Goal: Transaction & Acquisition: Download file/media

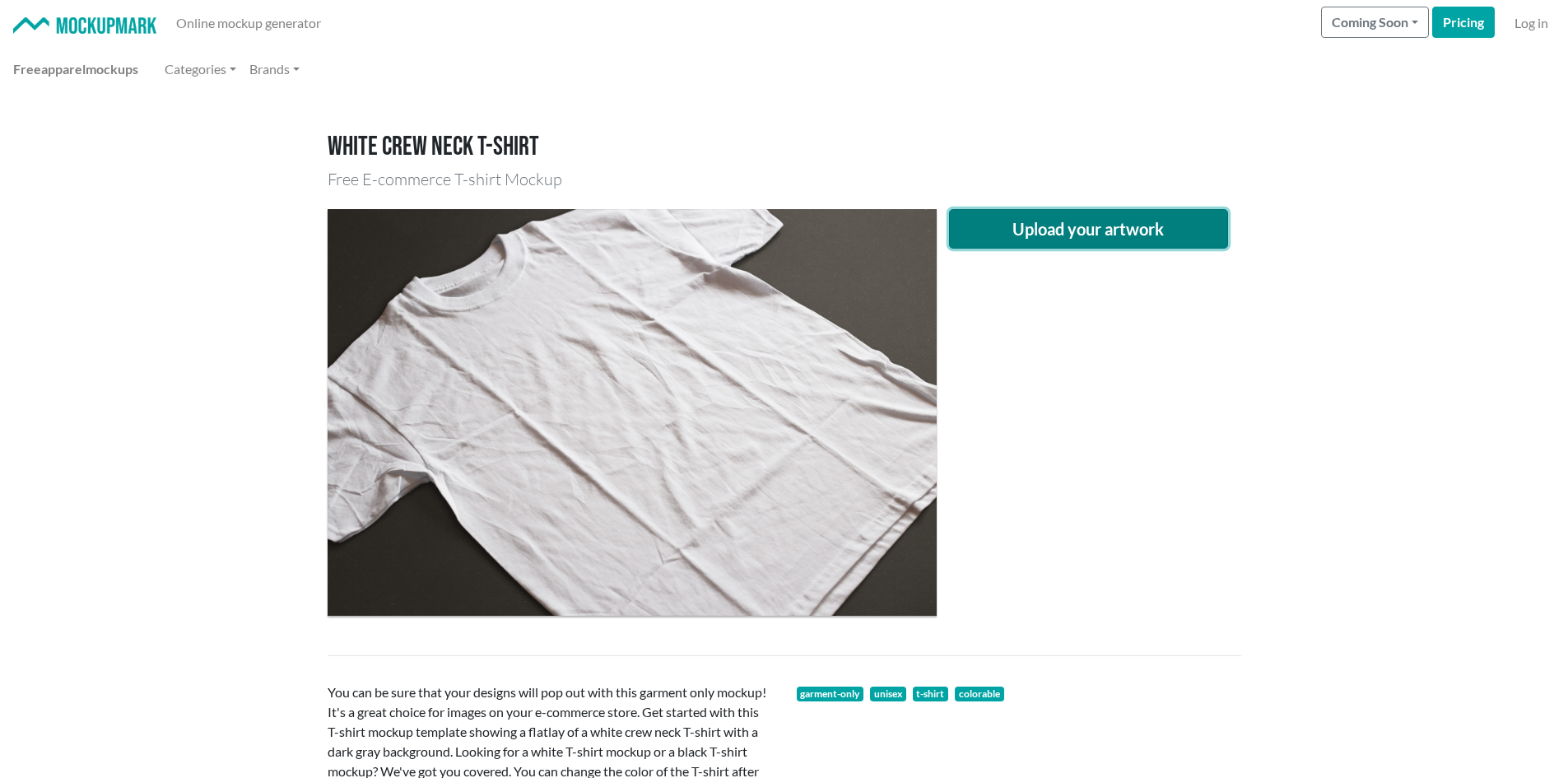
click at [1075, 223] on button "Upload your artwork" at bounding box center [1089, 228] width 280 height 39
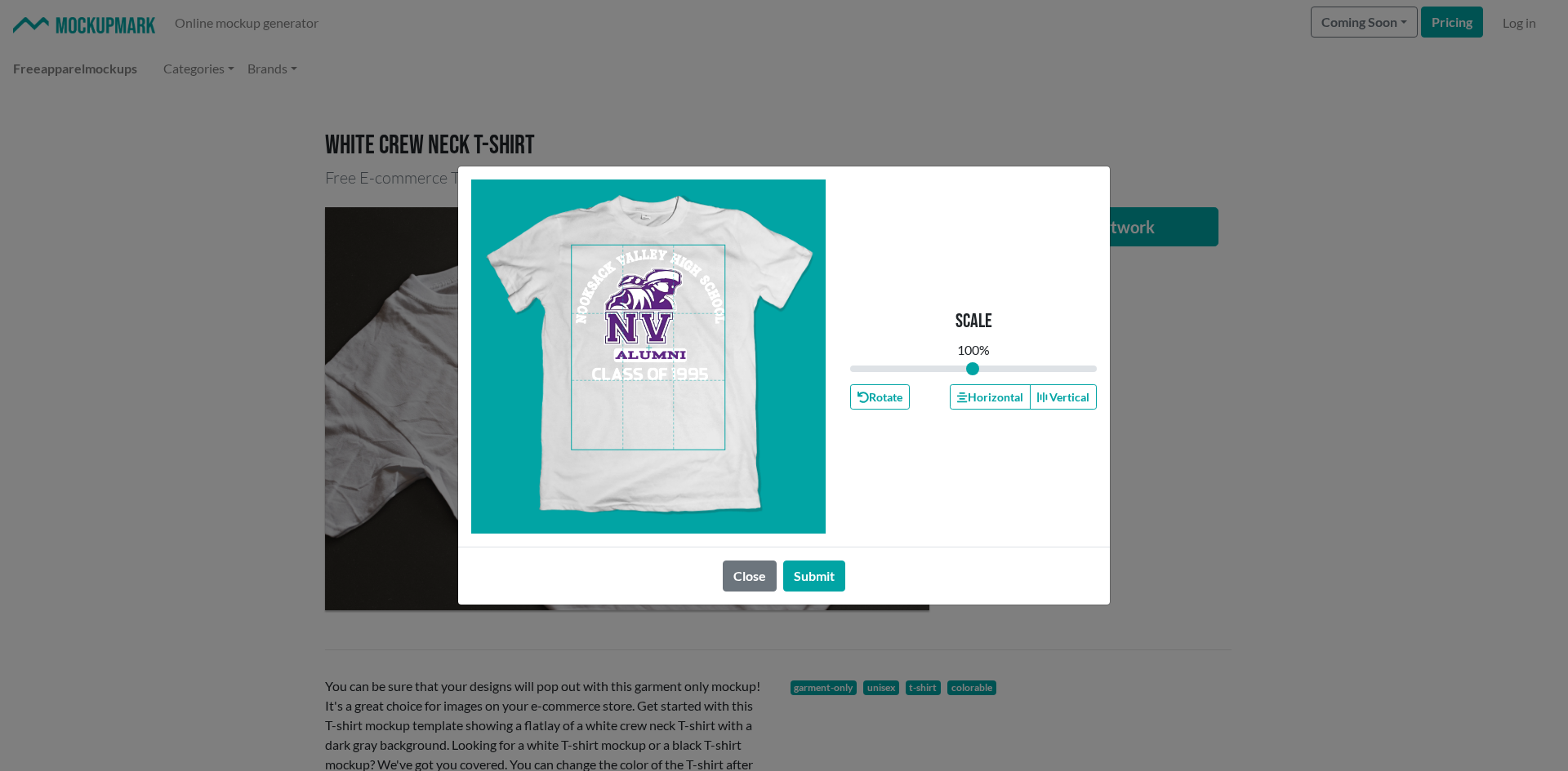
click at [653, 350] on span at bounding box center [647, 348] width 152 height 204
click at [971, 395] on button "Horizontal" at bounding box center [989, 397] width 80 height 25
click at [805, 575] on button "Submit" at bounding box center [814, 576] width 62 height 31
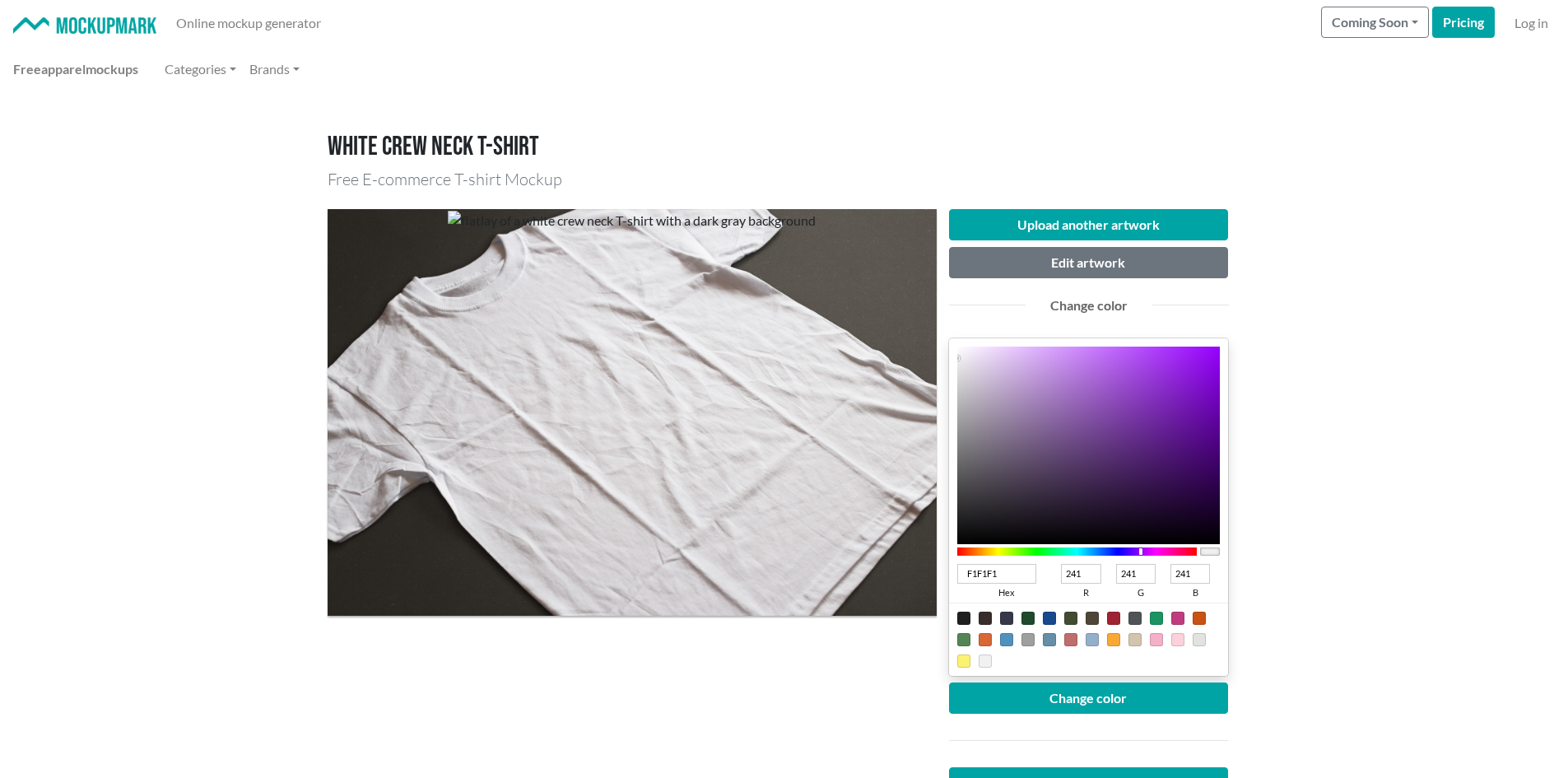
click at [1141, 554] on div at bounding box center [1077, 551] width 241 height 8
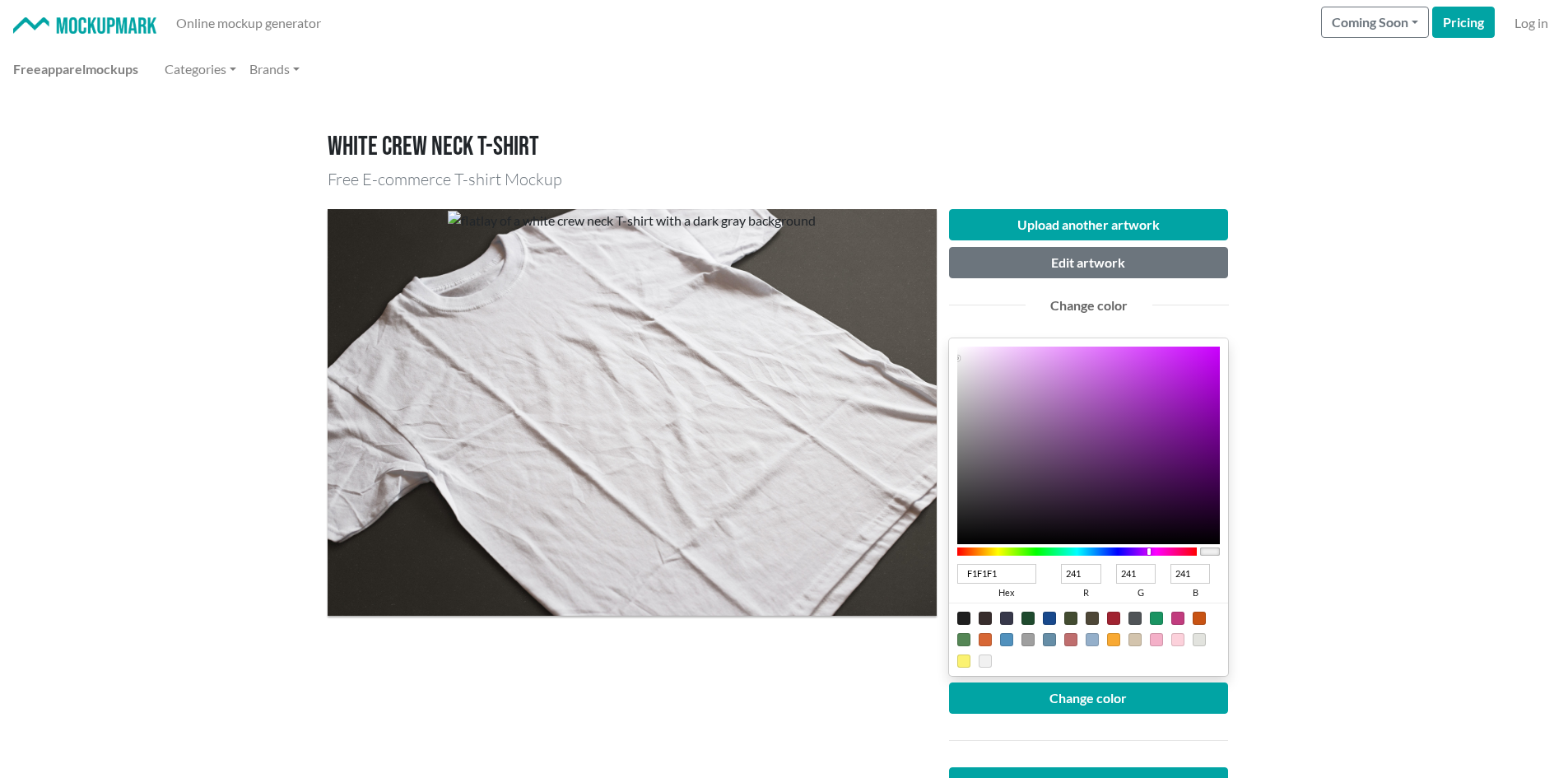
click at [1149, 552] on div at bounding box center [1077, 551] width 241 height 8
type input "8C20A7"
type input "140"
type input "32"
type input "167"
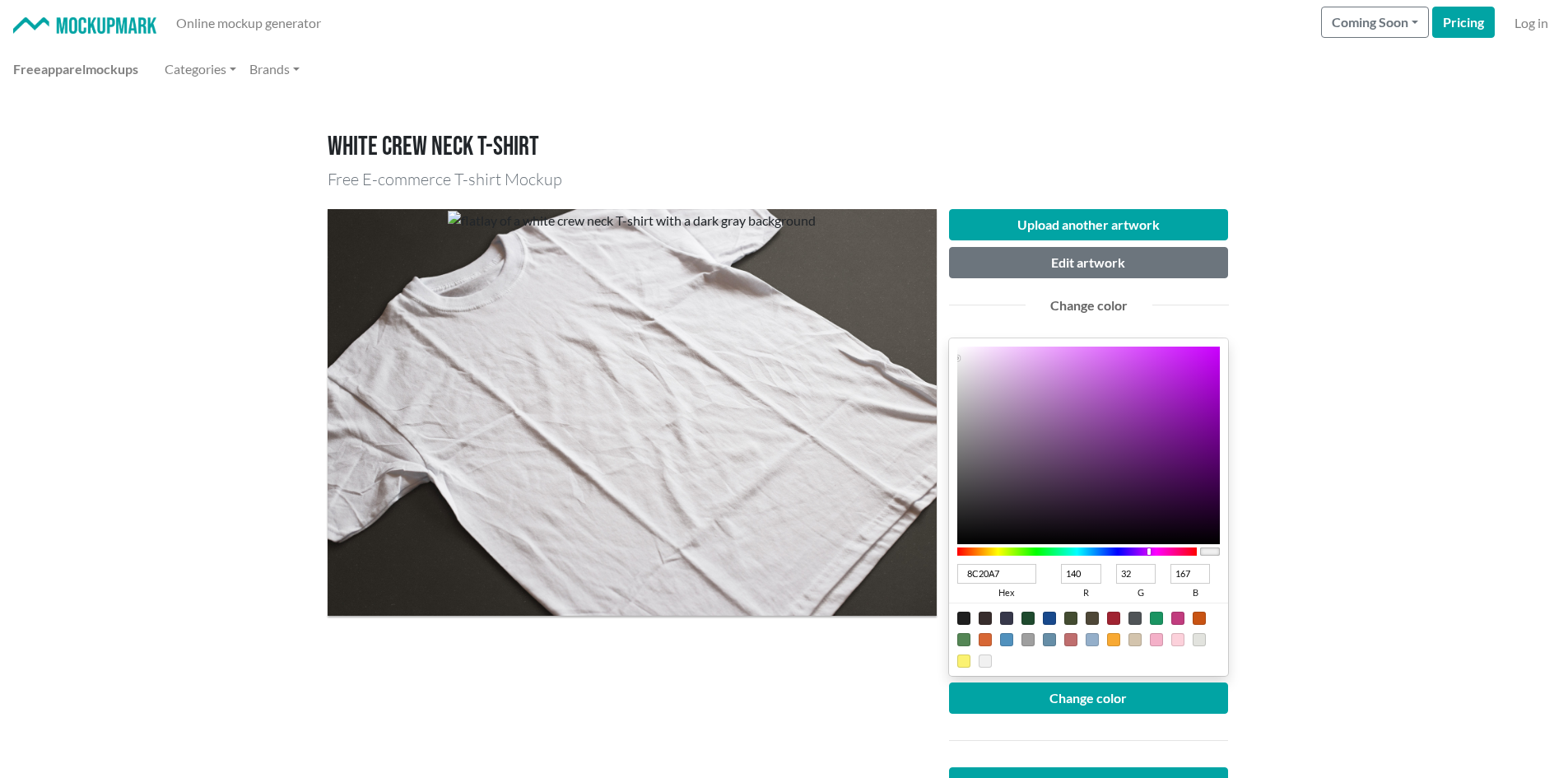
type input "8916A6"
type input "137"
type input "22"
type input "166"
type input "8505A5"
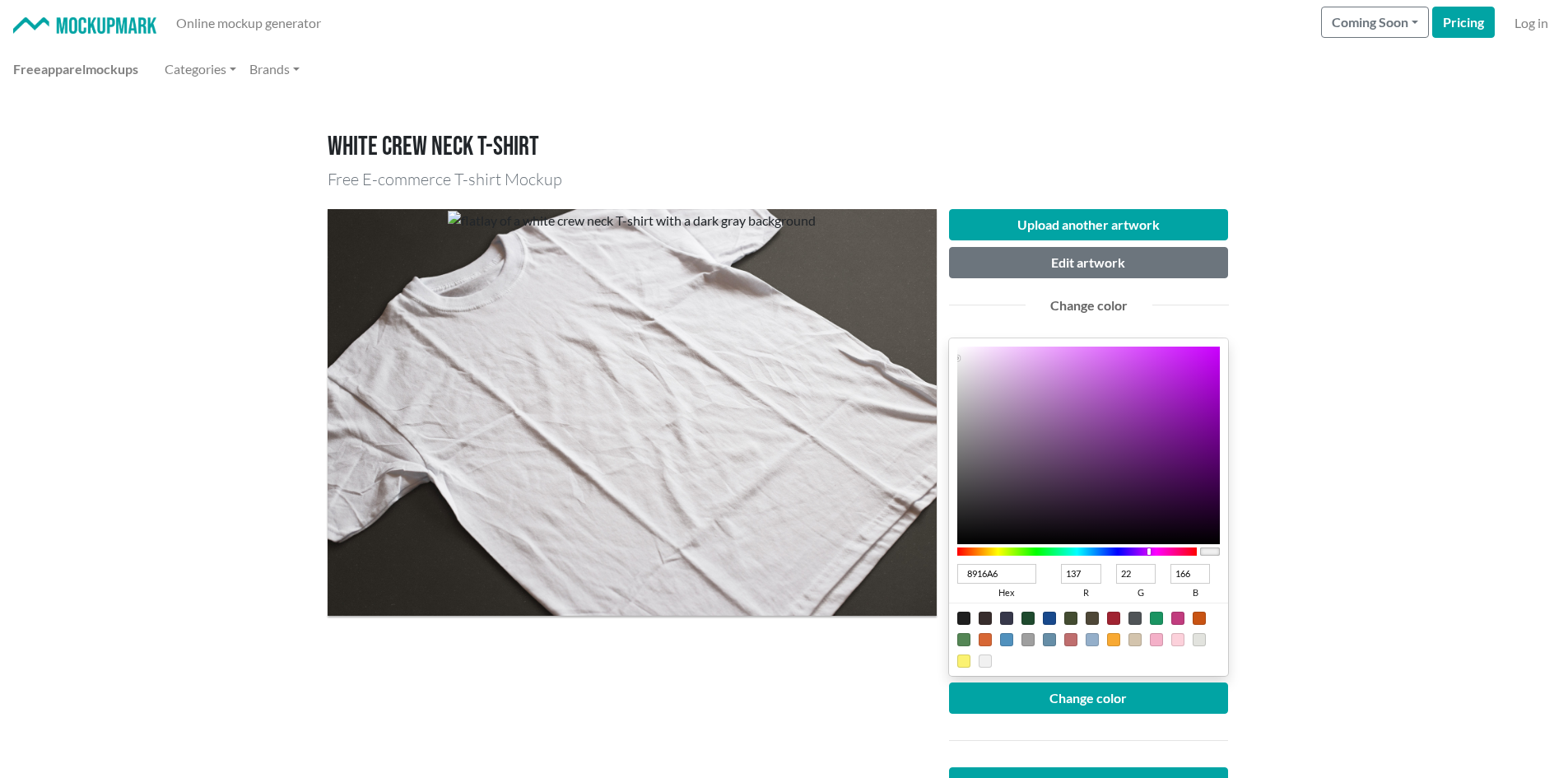
type input "133"
type input "5"
type input "165"
type input "8100A1"
type input "129"
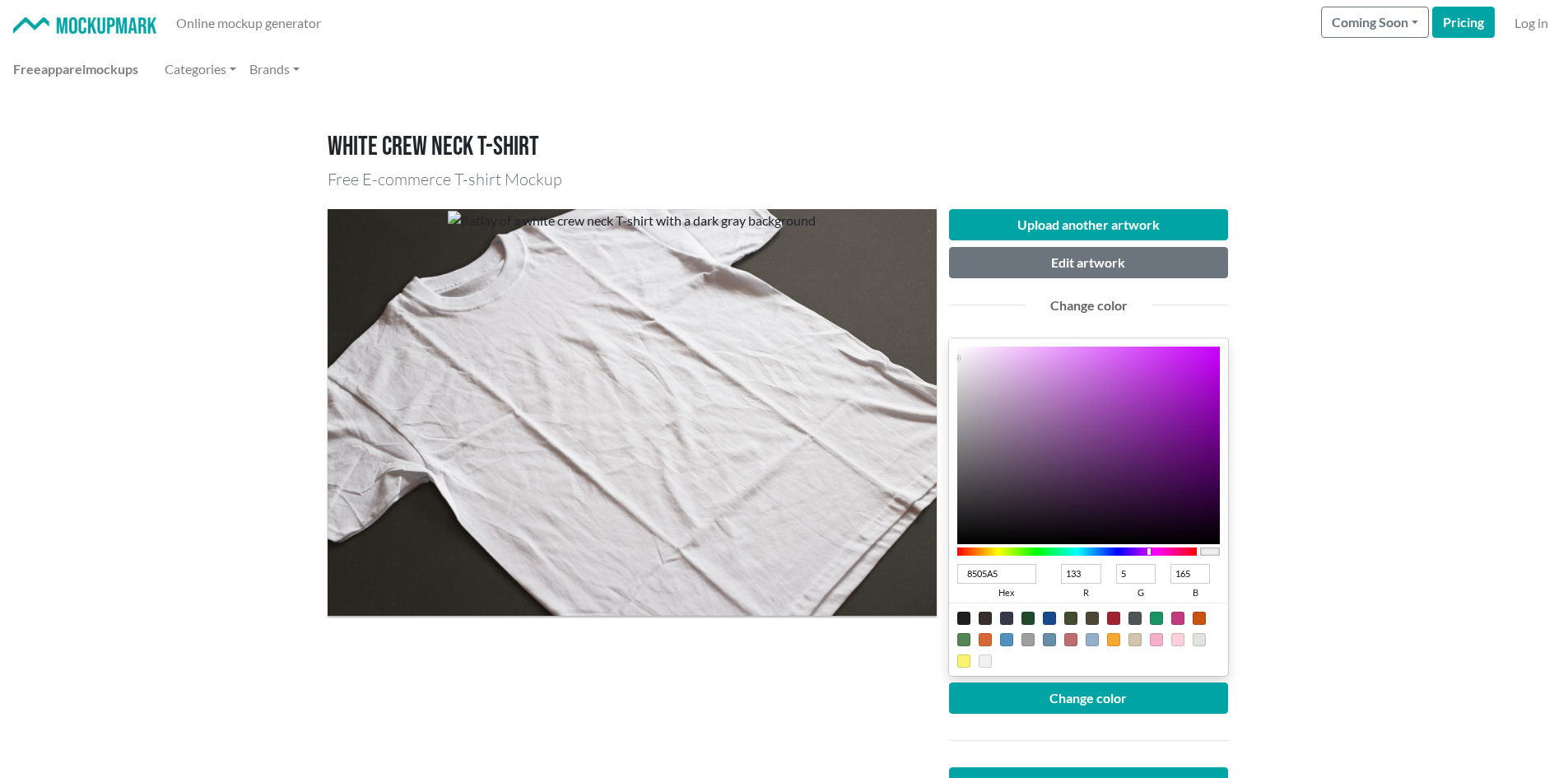
type input "0"
type input "161"
type input "8000A0"
type input "128"
type input "160"
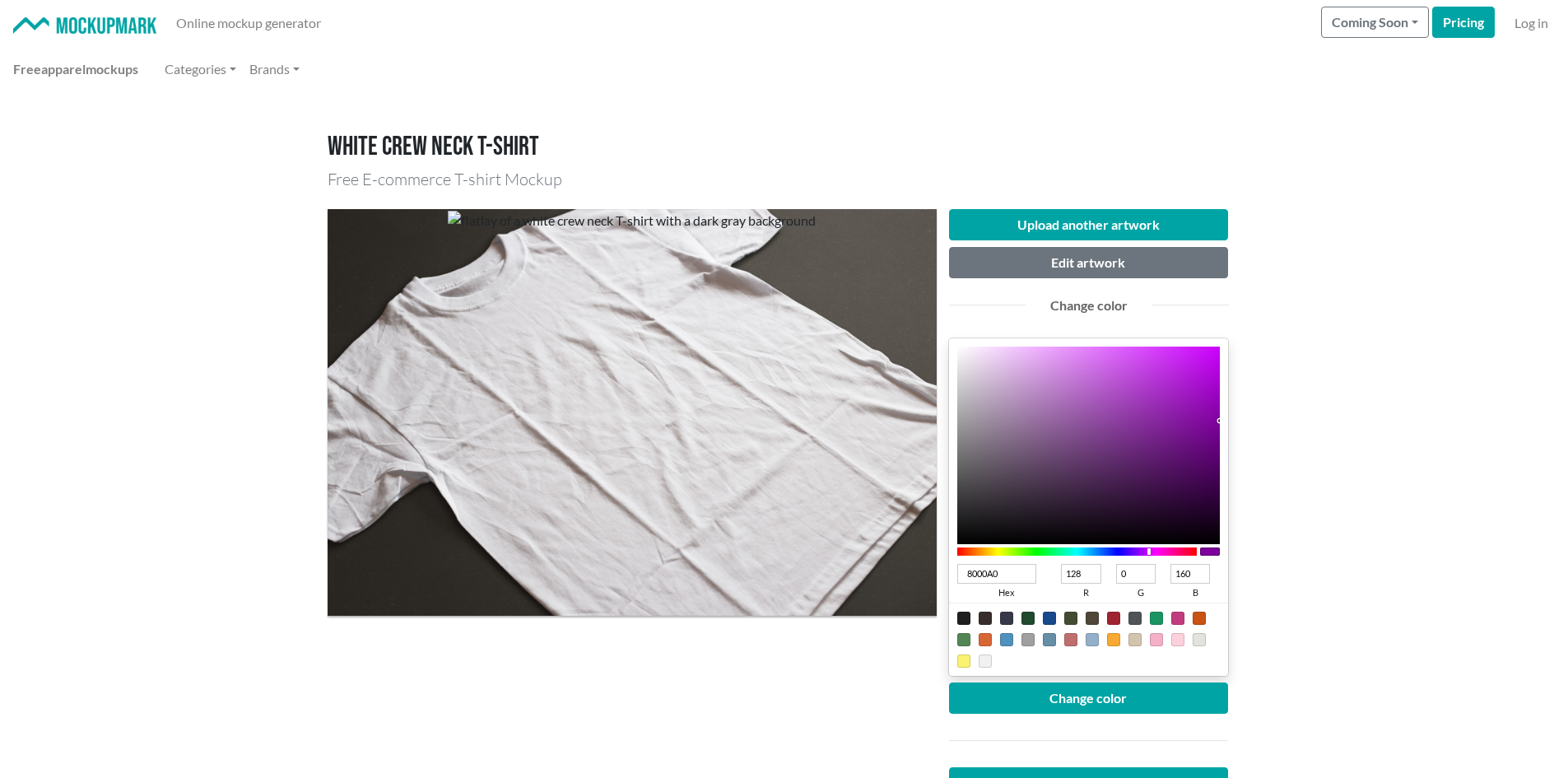
type input "7F009F"
type input "127"
type input "159"
drag, startPoint x: 1201, startPoint y: 416, endPoint x: 1226, endPoint y: 422, distance: 25.7
click at [1226, 422] on div "7F009F hex 127 r 0 g 159 b 100 a" at bounding box center [1089, 506] width 280 height 337
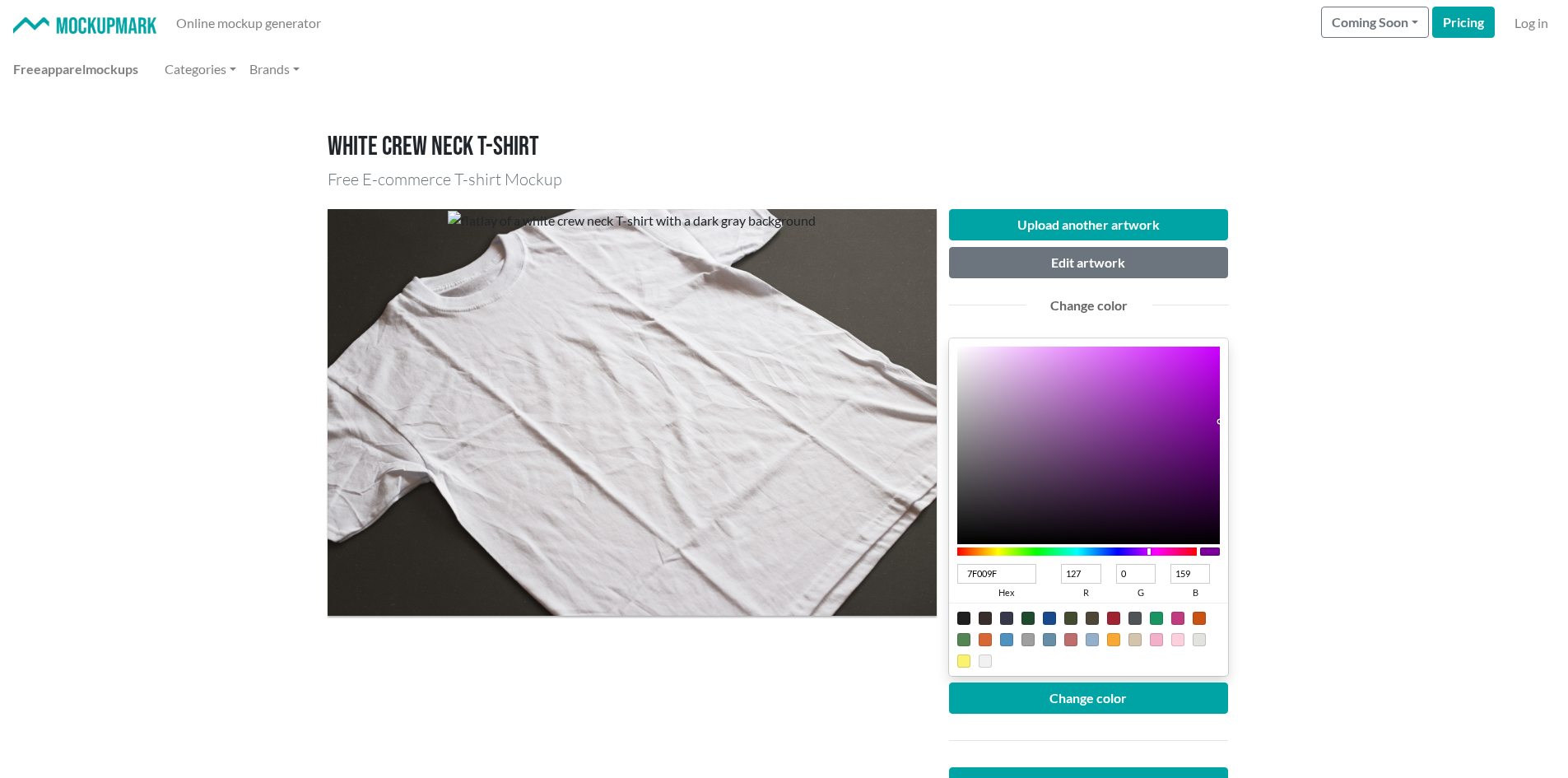
click at [1231, 422] on div "Upload another artwork Edit artwork Change color 7F009F hex 127 r 0 g 159 b 100…" at bounding box center [1088, 540] width 304 height 663
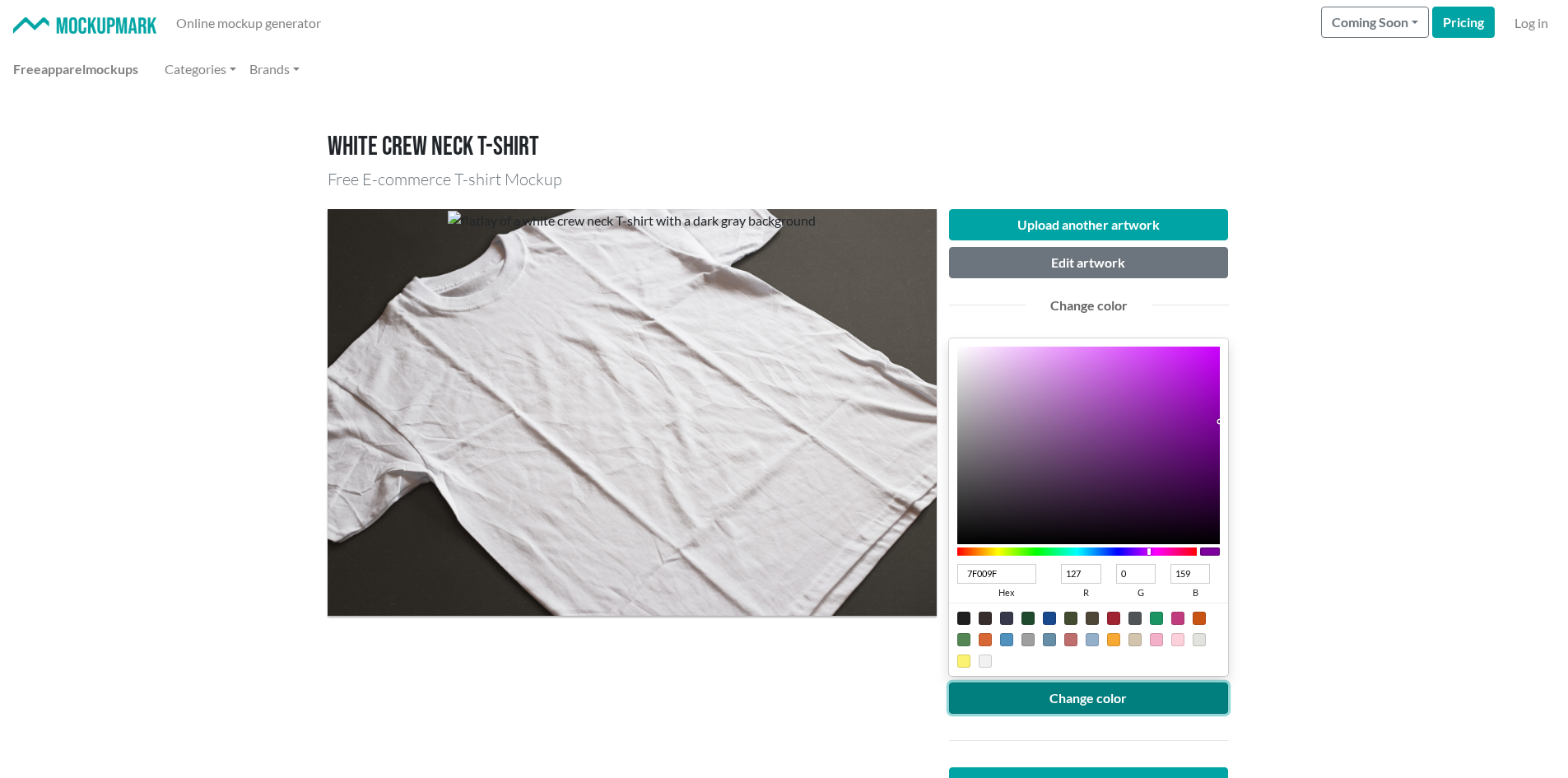
click at [1176, 685] on button "Change color" at bounding box center [1089, 698] width 280 height 31
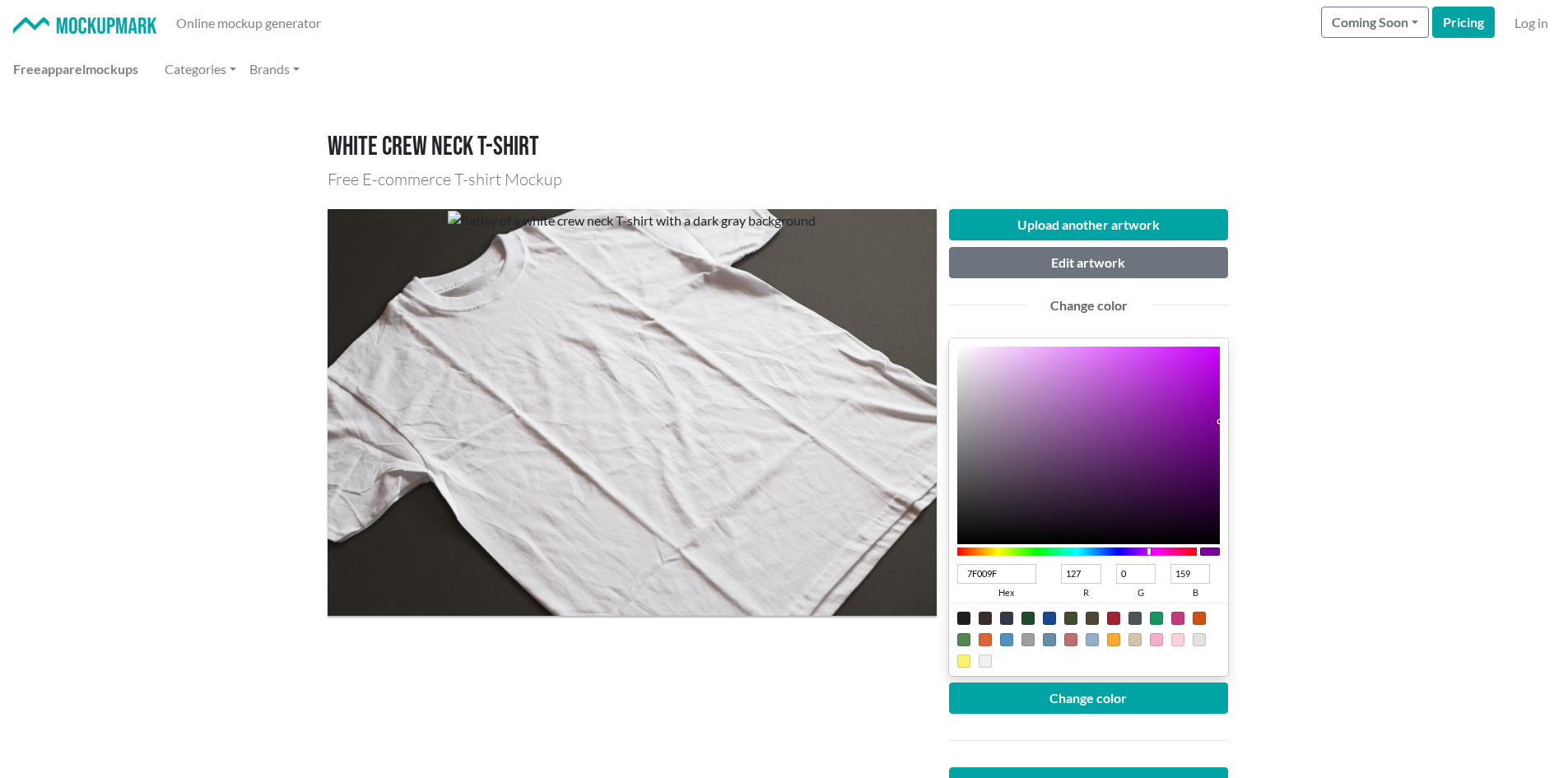
type input "740490"
type input "116"
type input "4"
type input "144"
type input "750292"
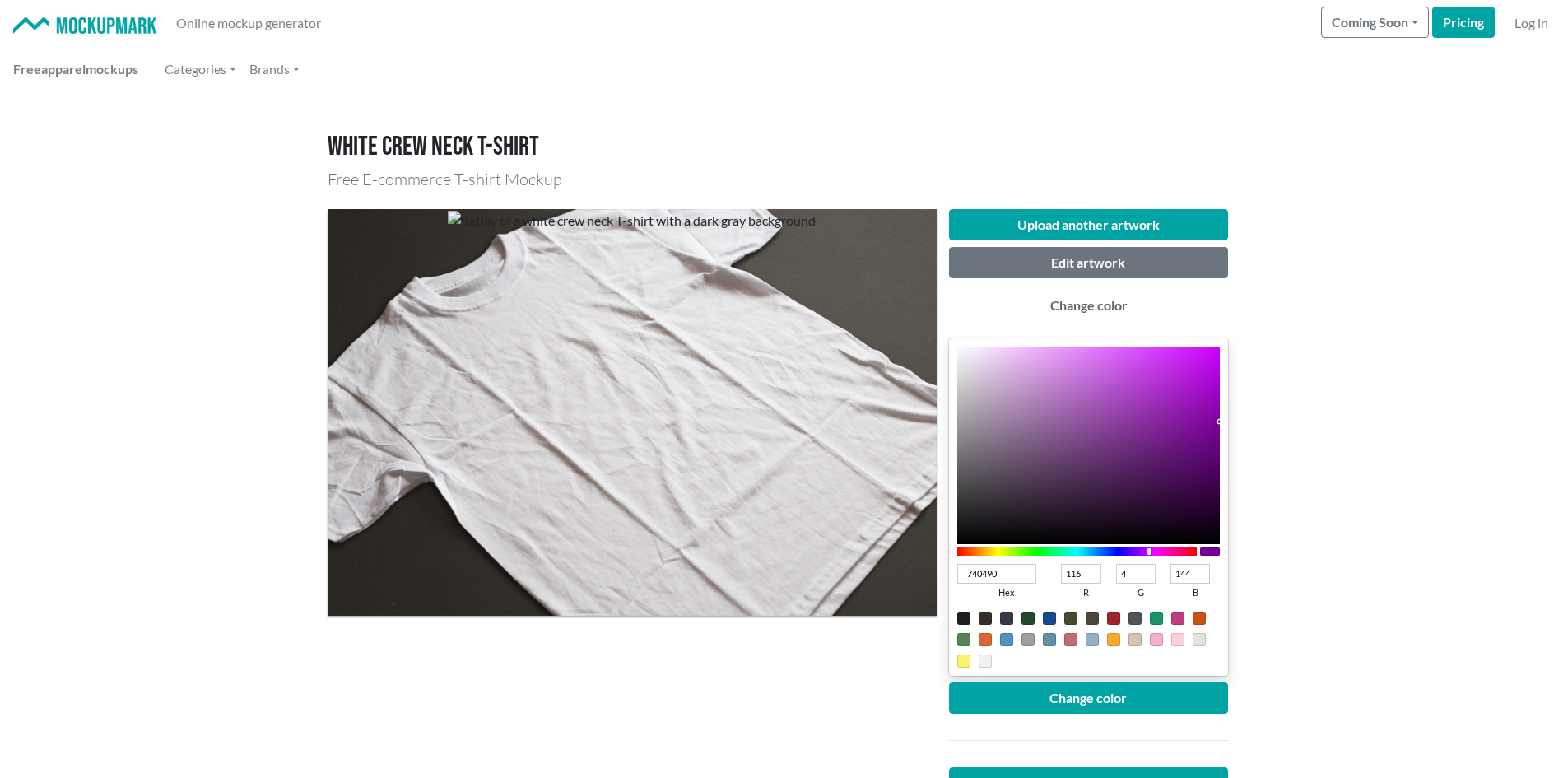
type input "117"
type input "2"
type input "146"
type input "750093"
type input "0"
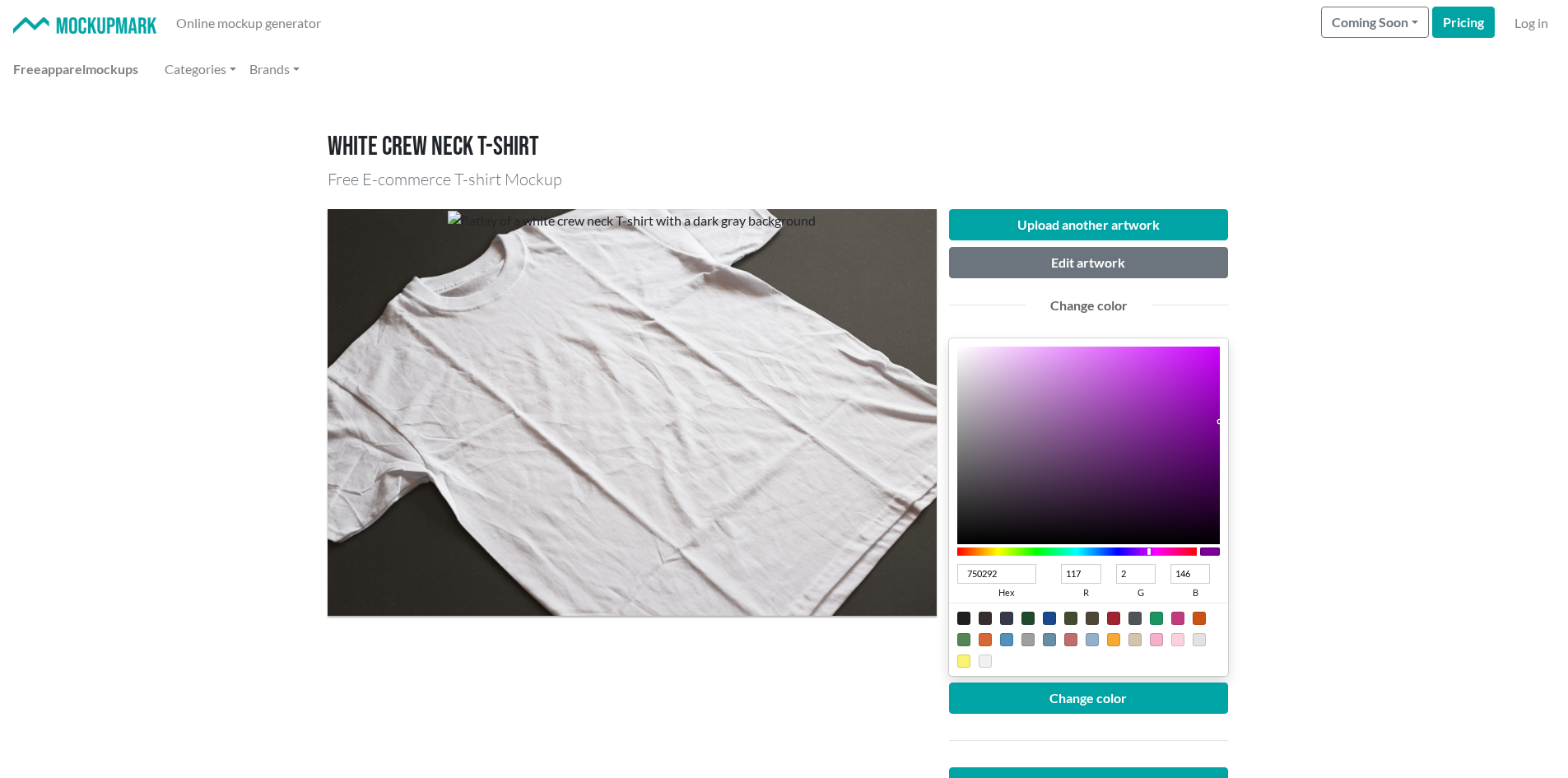
type input "147"
click at [1226, 431] on div "750093 hex 117 r 0 g 147 b 100 a" at bounding box center [1089, 506] width 280 height 337
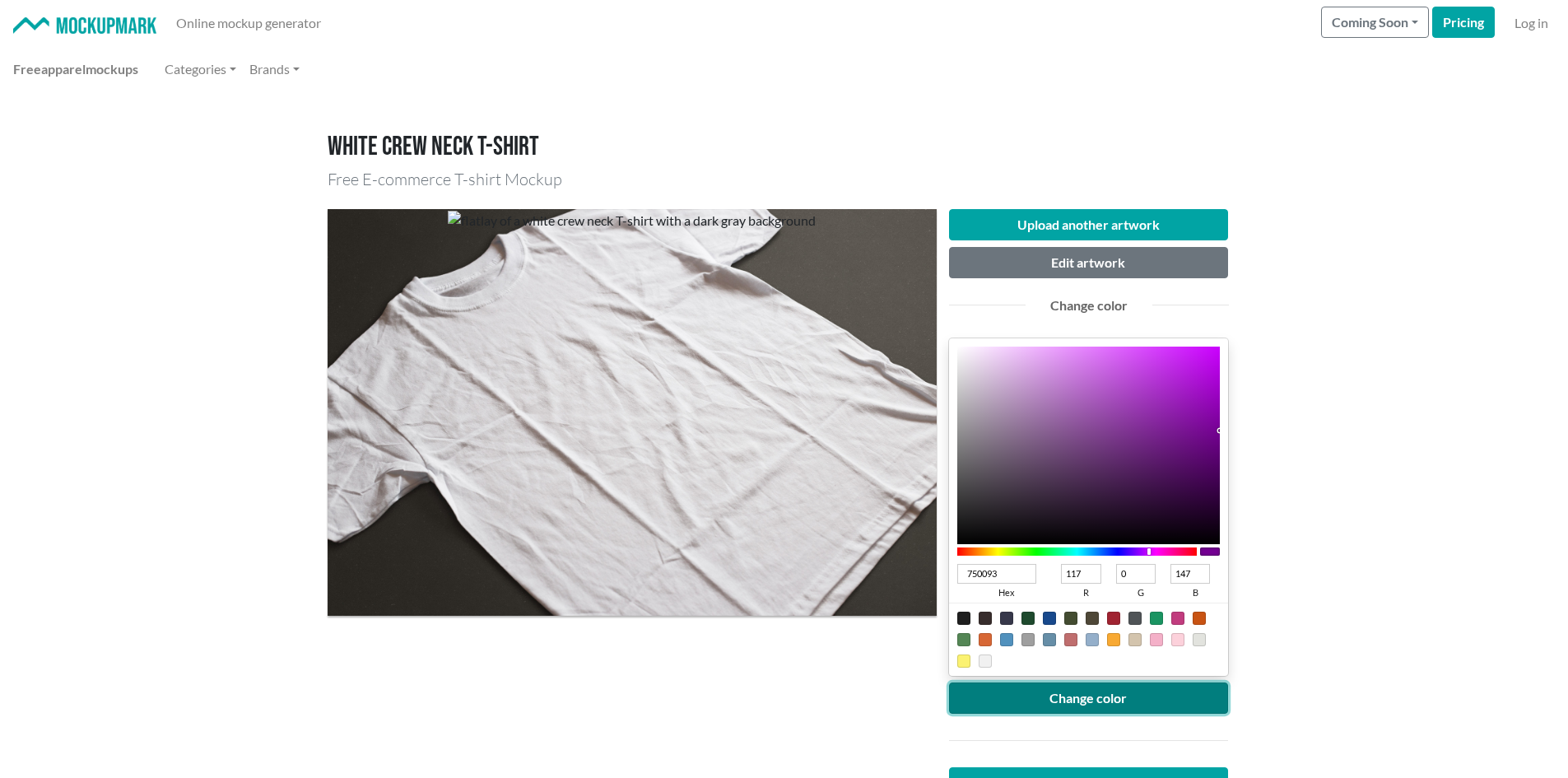
click at [1183, 705] on button "Change color" at bounding box center [1089, 698] width 280 height 31
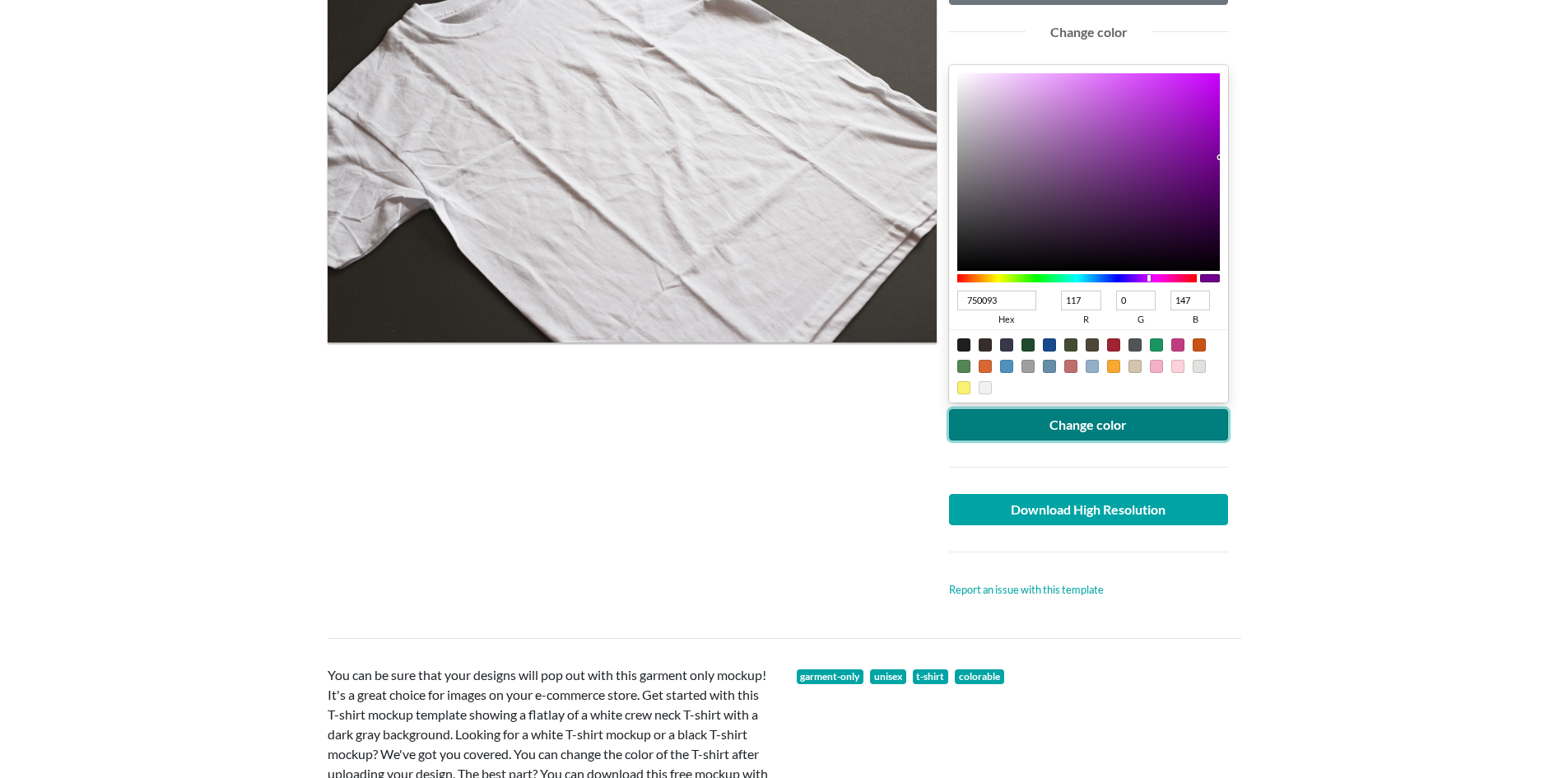
scroll to position [274, 0]
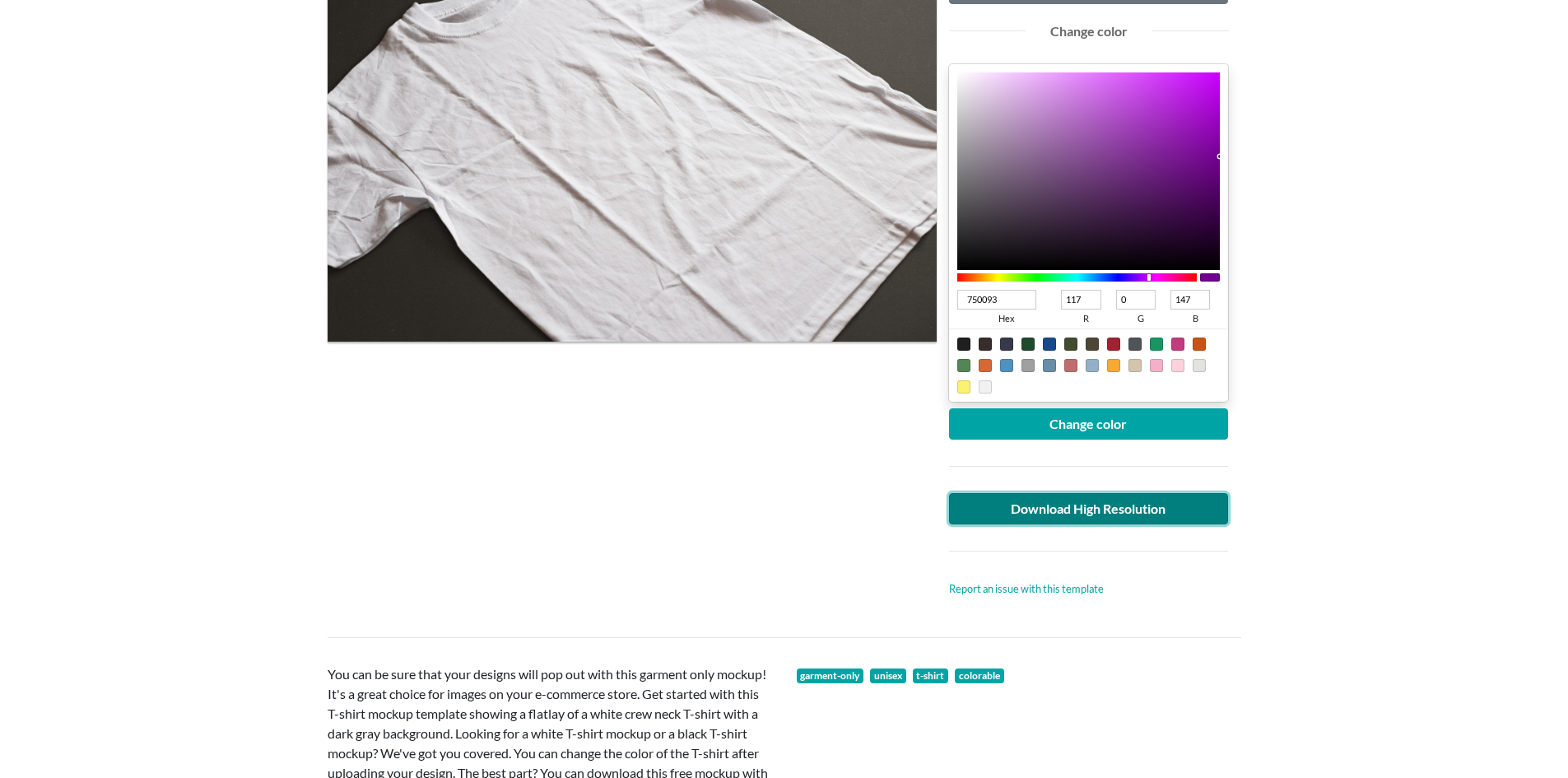
click at [1038, 513] on link "Download High Resolution" at bounding box center [1089, 509] width 280 height 31
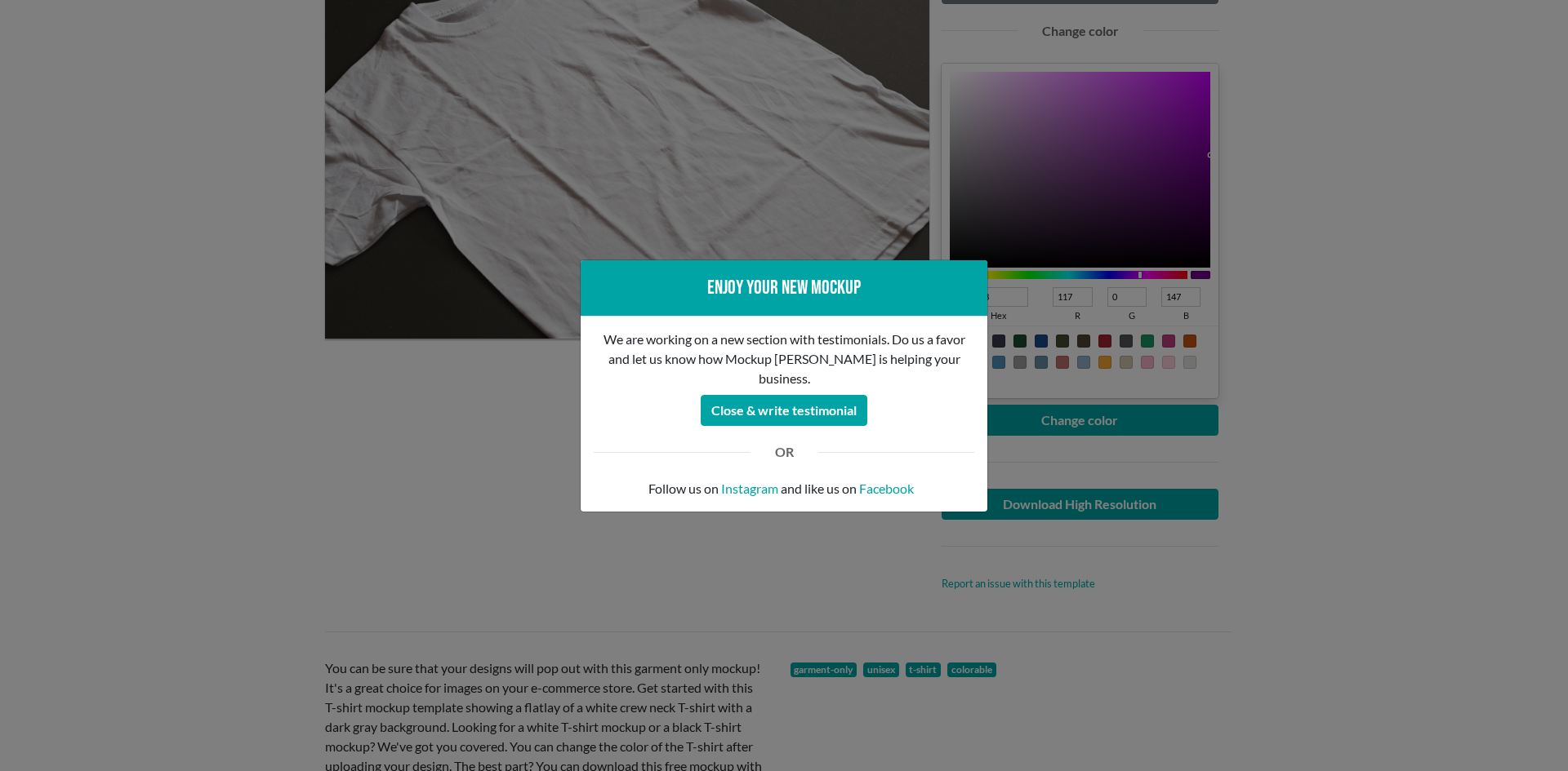
drag, startPoint x: 296, startPoint y: 474, endPoint x: 287, endPoint y: 447, distance: 28.5
click at [296, 474] on div "Enjoy your new mockup We are working on a new section with testimonials. Do us …" at bounding box center [784, 386] width 1568 height 771
